Goal: Transaction & Acquisition: Purchase product/service

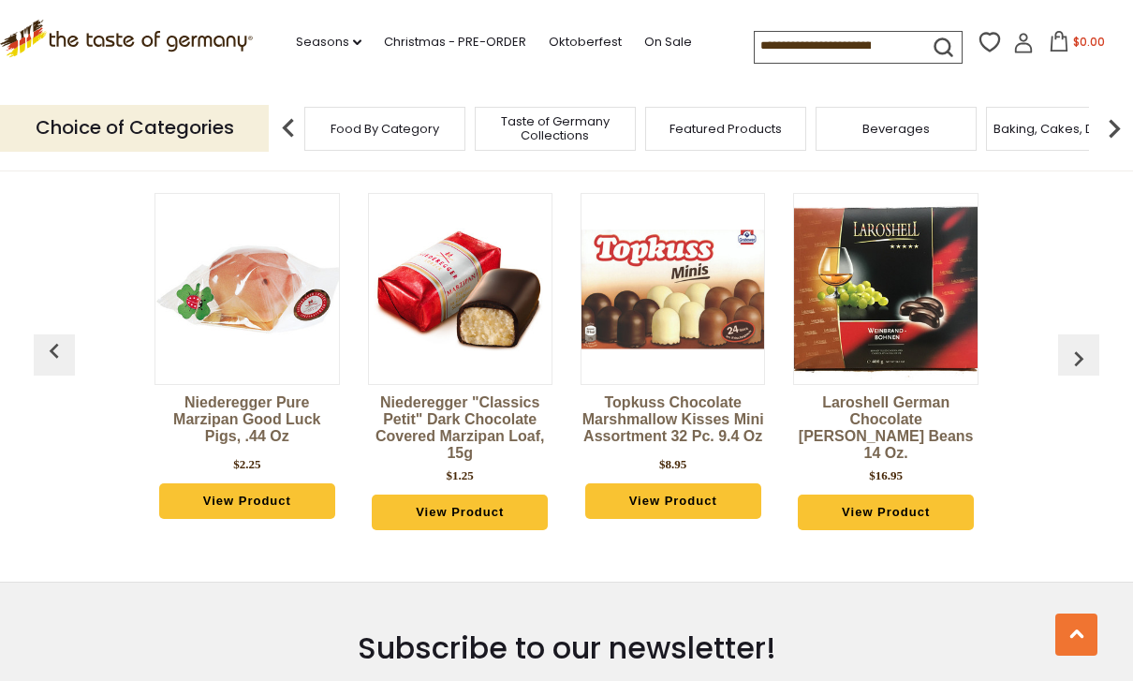
scroll to position [5014, 0]
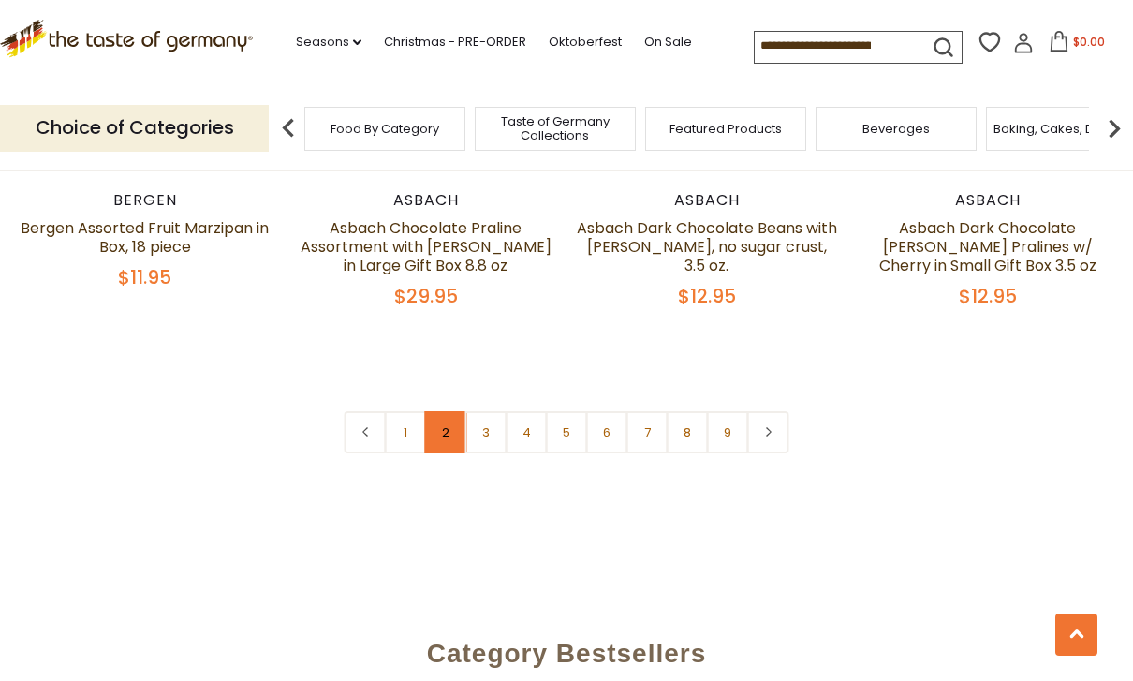
click at [447, 411] on link "2" at bounding box center [446, 432] width 42 height 42
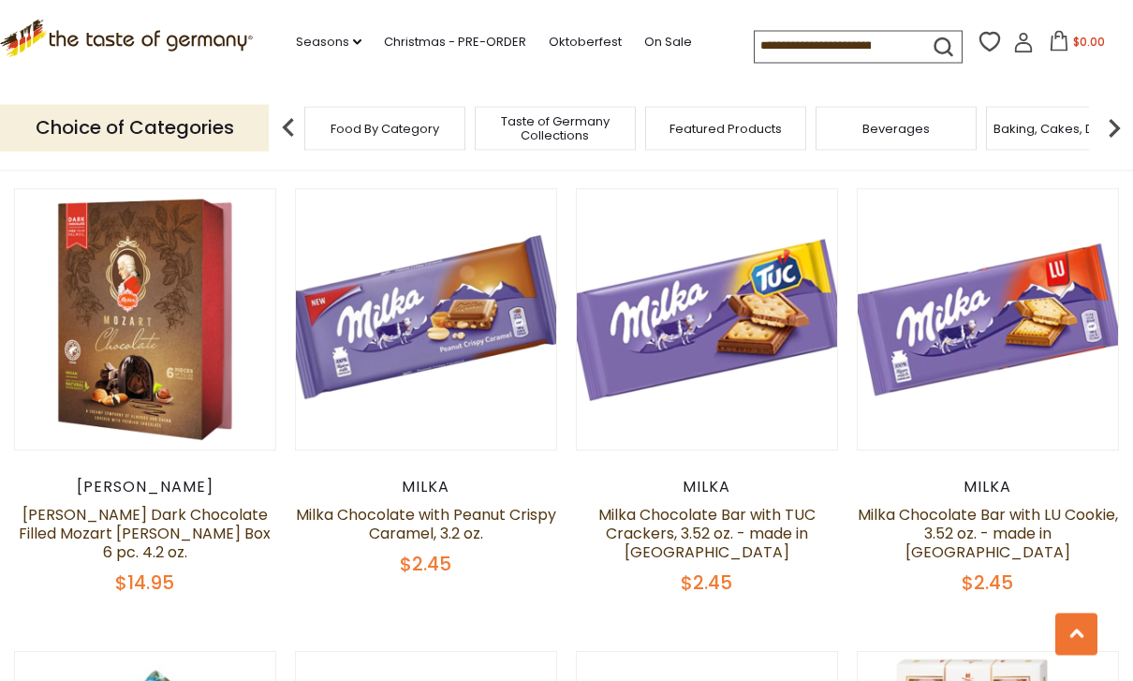
scroll to position [1895, 0]
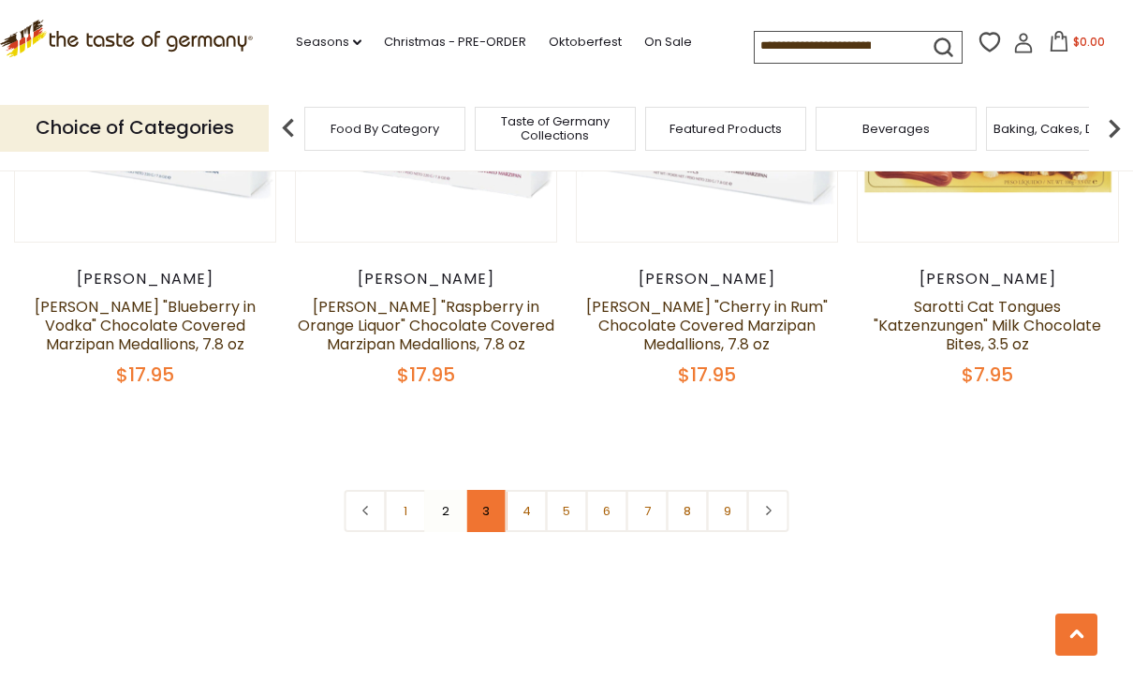
click at [488, 490] on link "3" at bounding box center [487, 511] width 42 height 42
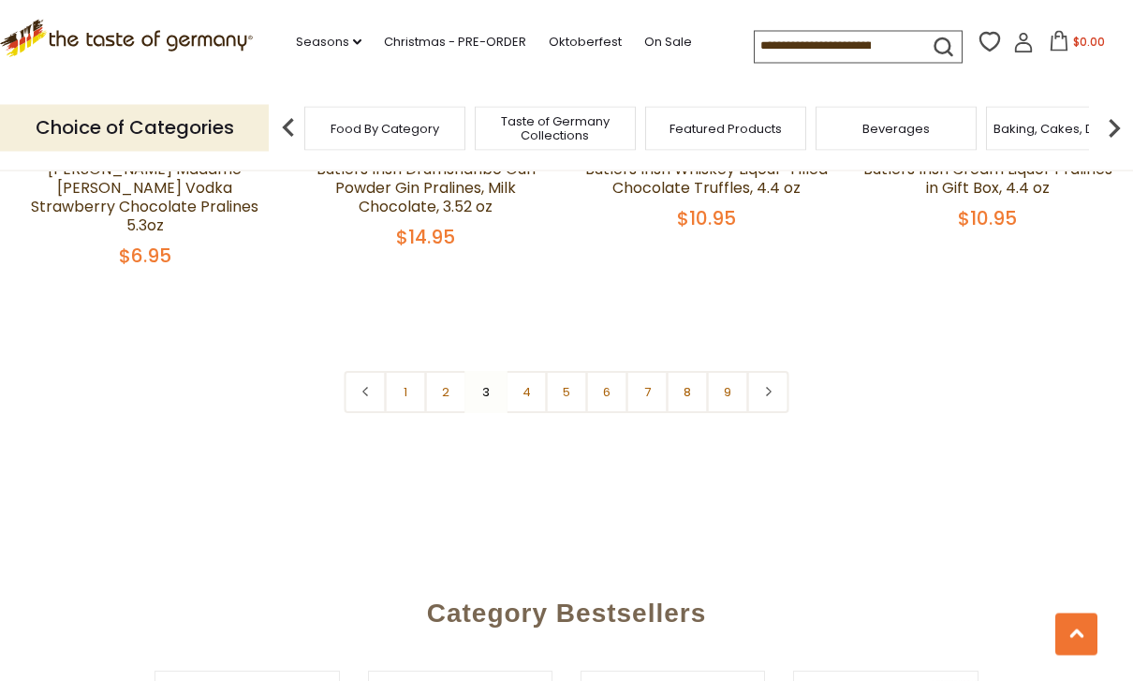
scroll to position [4554, 0]
click at [492, 371] on nav "1 2 3 4 5 6 7 8 9" at bounding box center [567, 392] width 445 height 42
click at [534, 371] on link "4" at bounding box center [527, 392] width 42 height 42
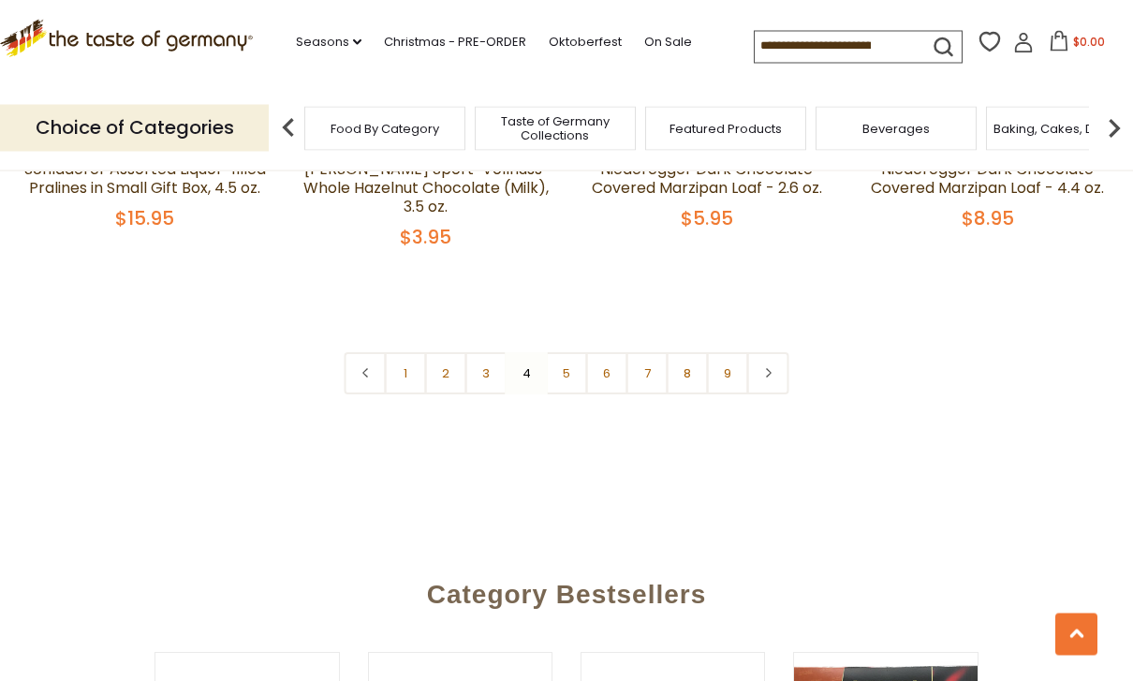
scroll to position [4498, 0]
click at [587, 355] on link "6" at bounding box center [607, 373] width 42 height 42
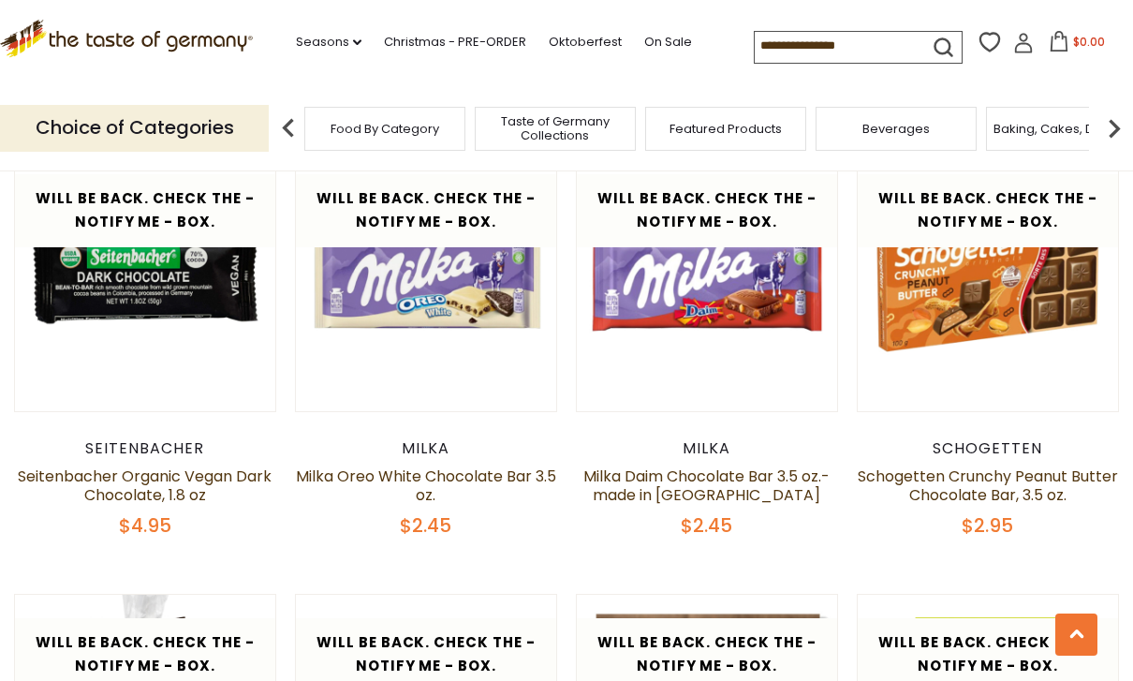
scroll to position [2358, 0]
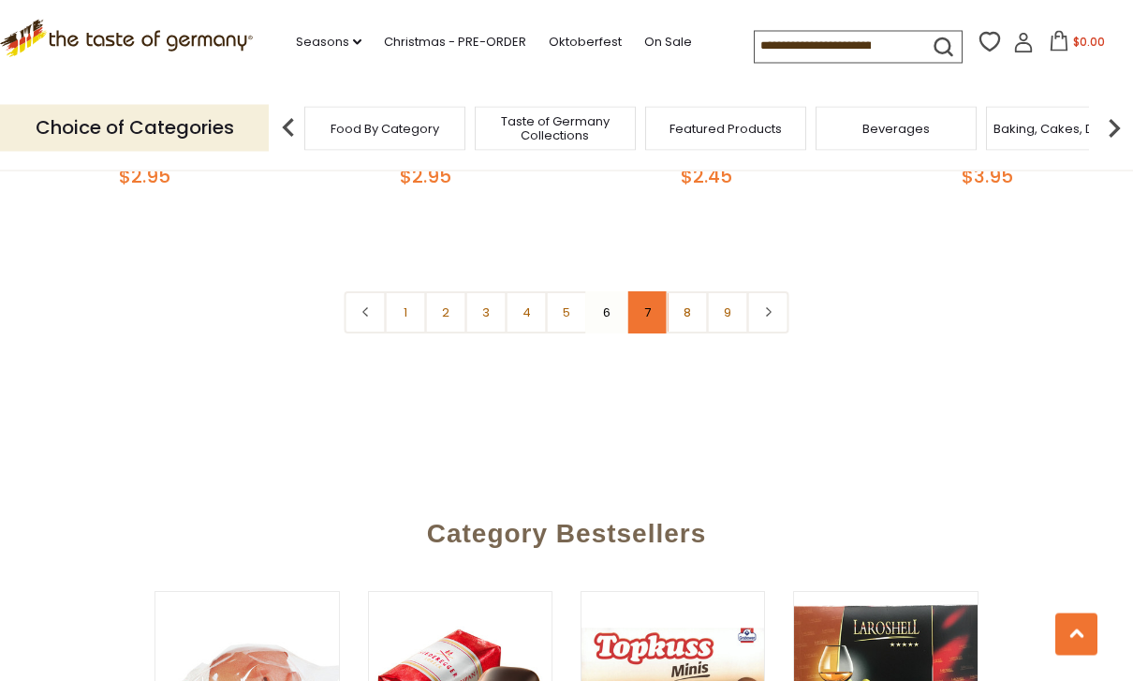
click at [653, 292] on link "7" at bounding box center [648, 313] width 42 height 42
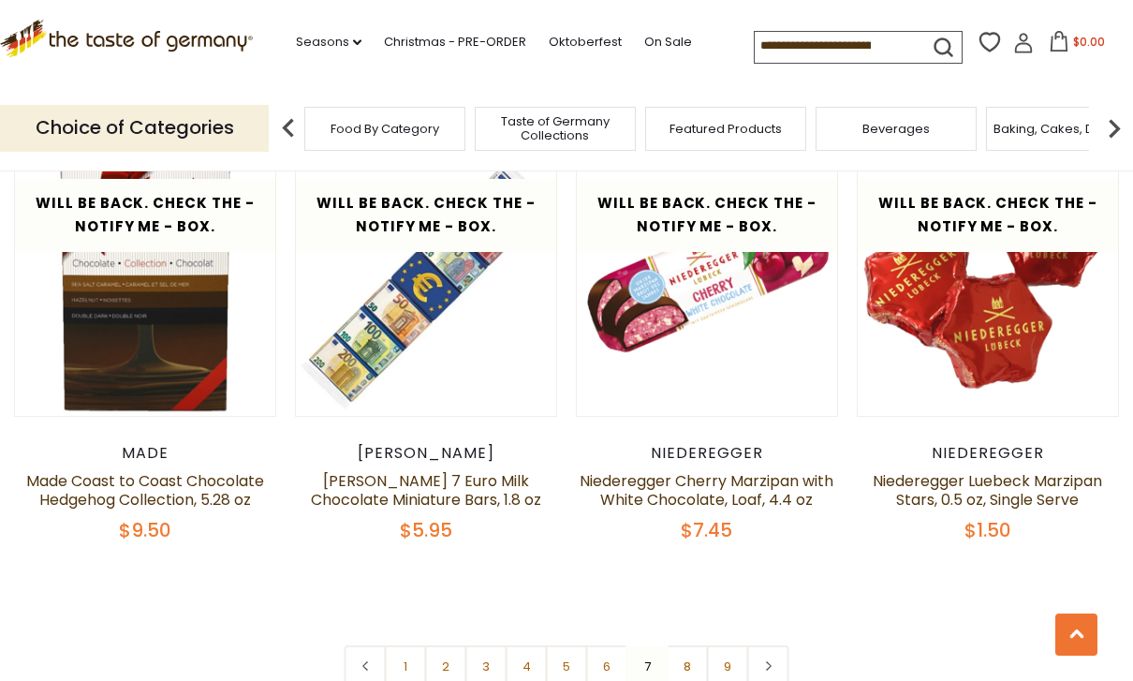
scroll to position [4238, 0]
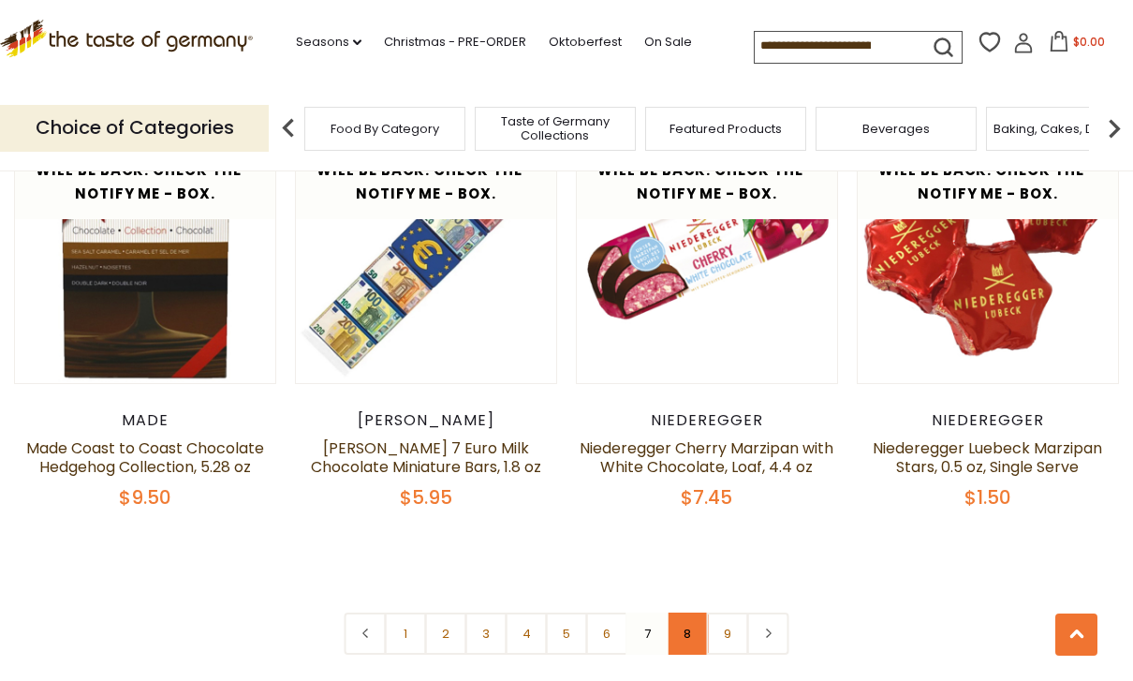
click at [694, 613] on link "8" at bounding box center [688, 634] width 42 height 42
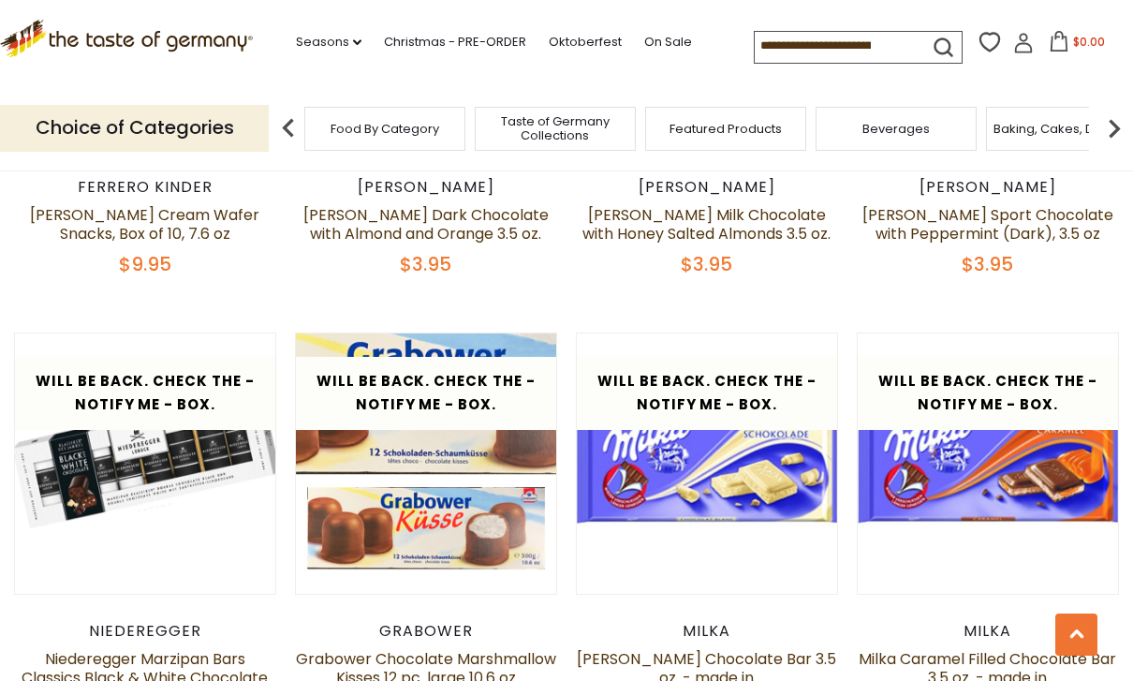
scroll to position [1975, 0]
